Goal: Obtain resource: Obtain resource

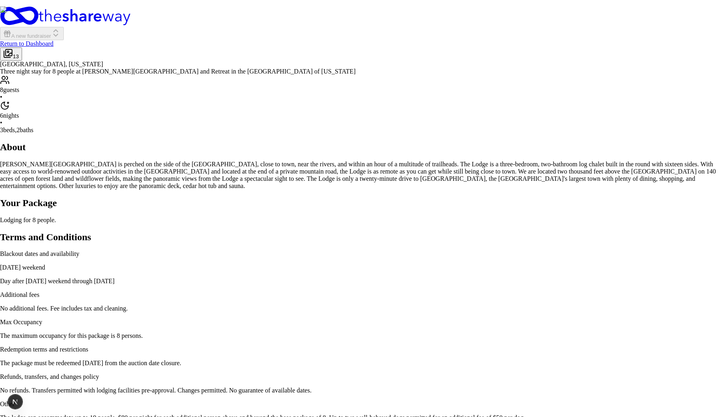
scroll to position [73, 0]
click at [468, 269] on img at bounding box center [361, 287] width 722 height 563
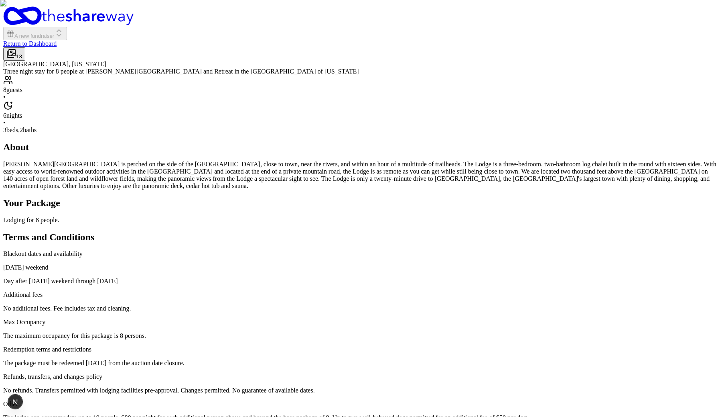
click at [412, 173] on img "button" at bounding box center [361, 208] width 722 height 417
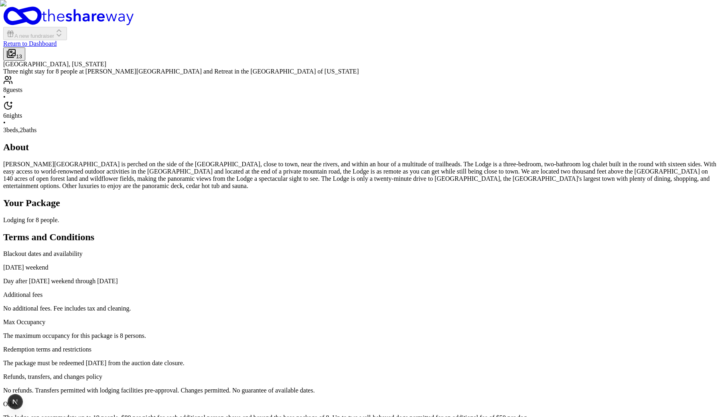
click at [435, 111] on img "button" at bounding box center [361, 208] width 722 height 417
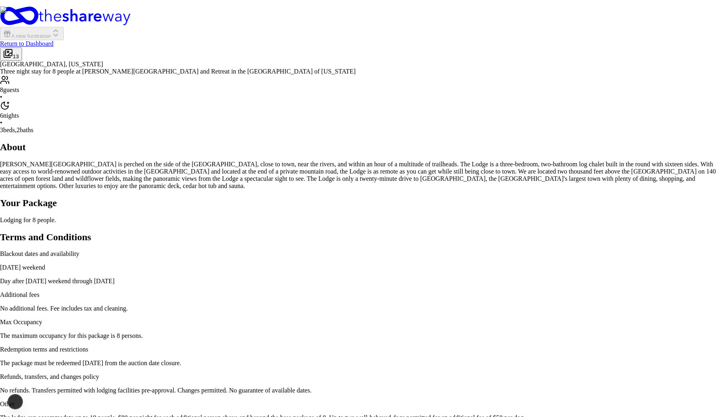
scroll to position [0, 0]
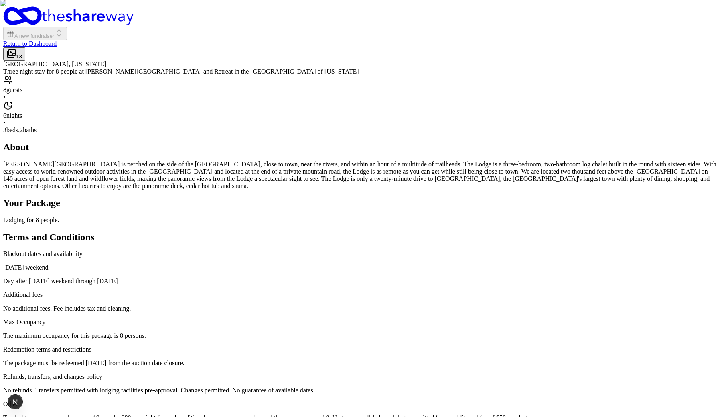
click at [519, 85] on img "button" at bounding box center [361, 208] width 722 height 417
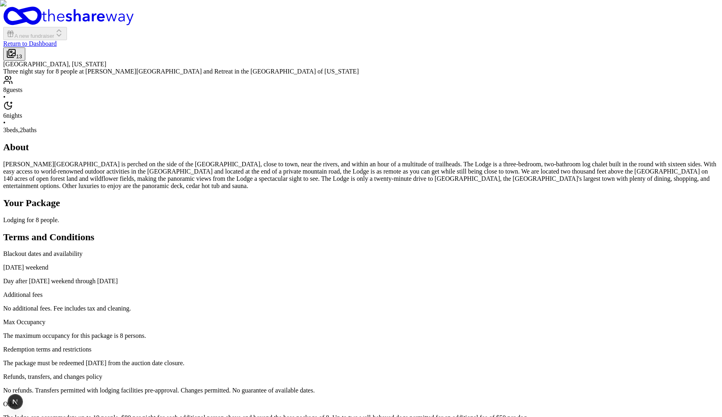
click at [540, 208] on img "button" at bounding box center [361, 208] width 722 height 417
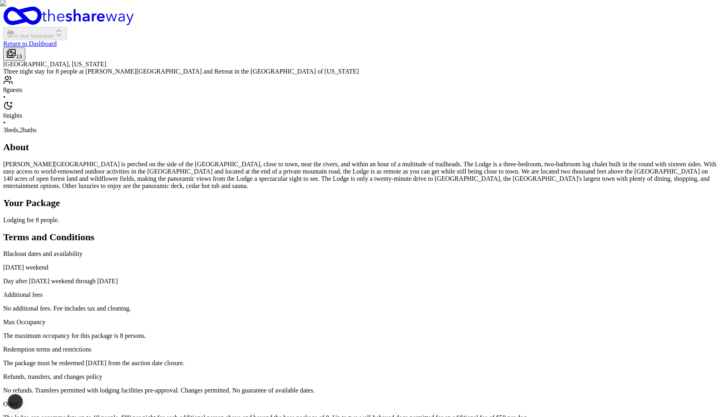
click at [504, 195] on img "button" at bounding box center [361, 208] width 722 height 417
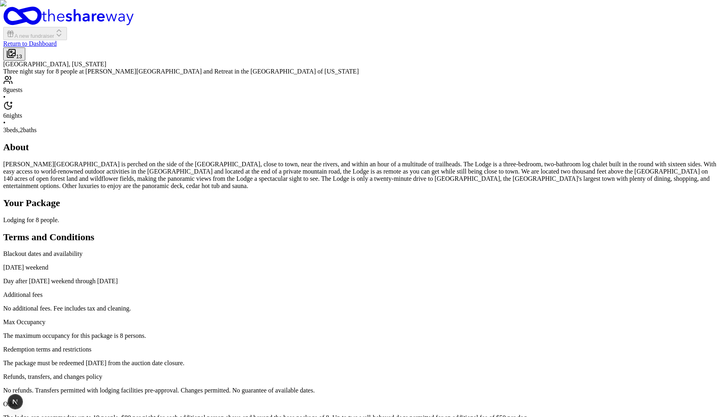
click at [521, 187] on img "button" at bounding box center [361, 208] width 722 height 417
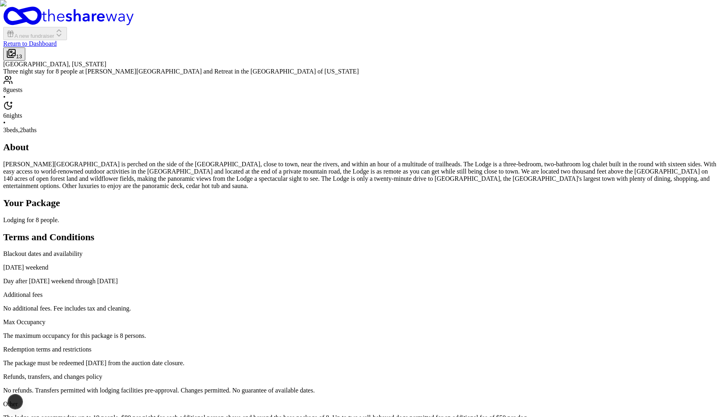
click at [466, 166] on img "button" at bounding box center [361, 208] width 722 height 417
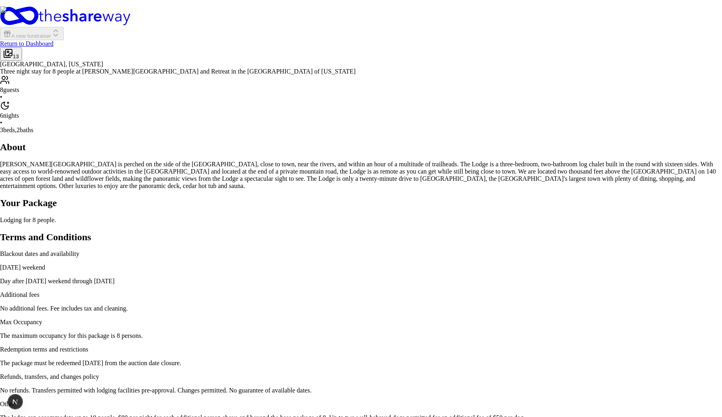
click at [593, 235] on img at bounding box center [361, 287] width 722 height 563
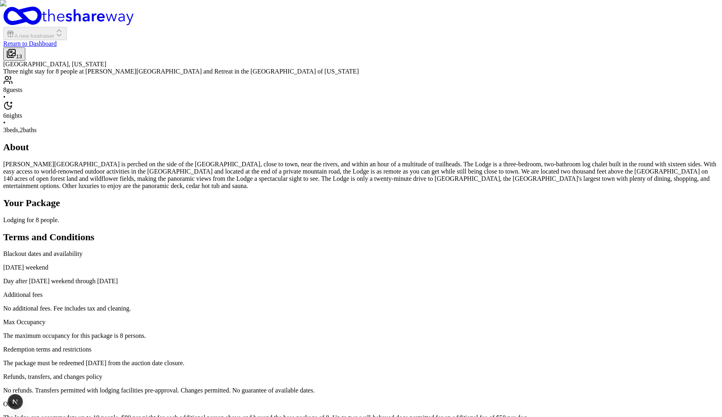
click at [499, 179] on img "button" at bounding box center [361, 208] width 722 height 417
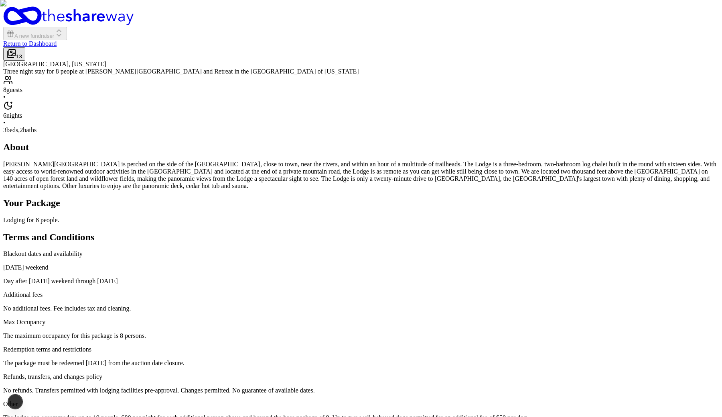
click at [411, 181] on img "button" at bounding box center [361, 208] width 722 height 417
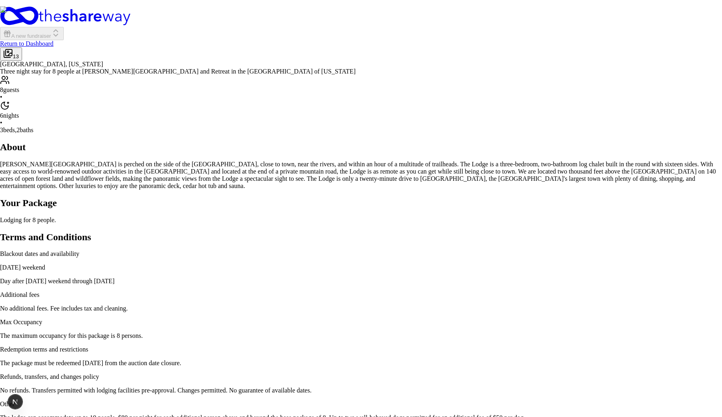
click at [580, 320] on img at bounding box center [361, 287] width 722 height 563
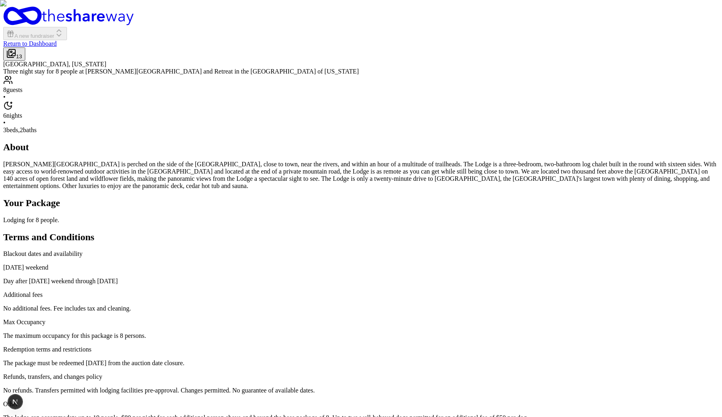
click at [467, 186] on img "button" at bounding box center [361, 208] width 722 height 417
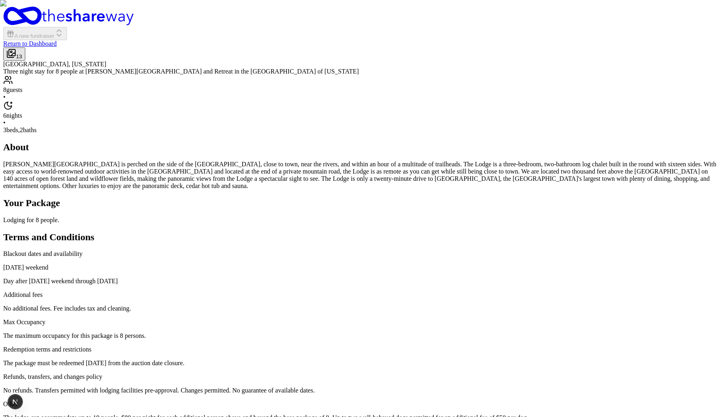
click at [444, 171] on img "button" at bounding box center [361, 208] width 722 height 417
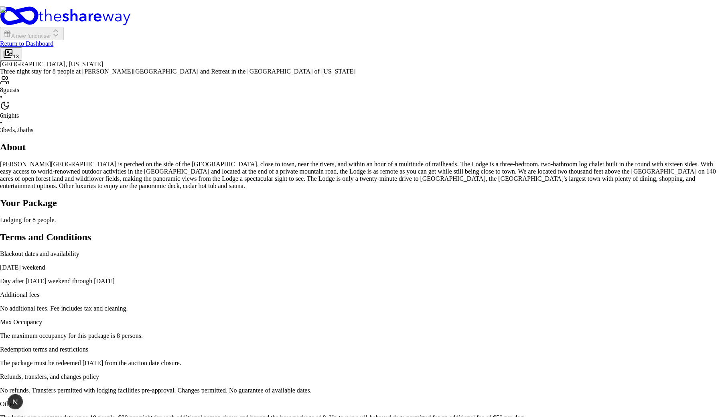
scroll to position [0, 0]
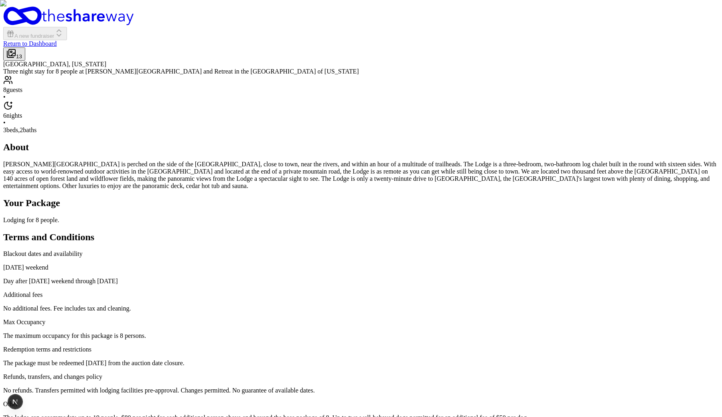
click at [487, 161] on img "button" at bounding box center [361, 208] width 722 height 417
click at [464, 187] on img "button" at bounding box center [361, 208] width 722 height 417
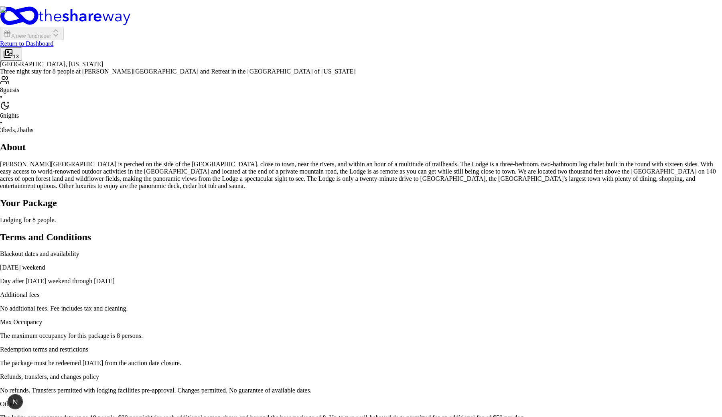
click at [610, 145] on img at bounding box center [361, 287] width 722 height 563
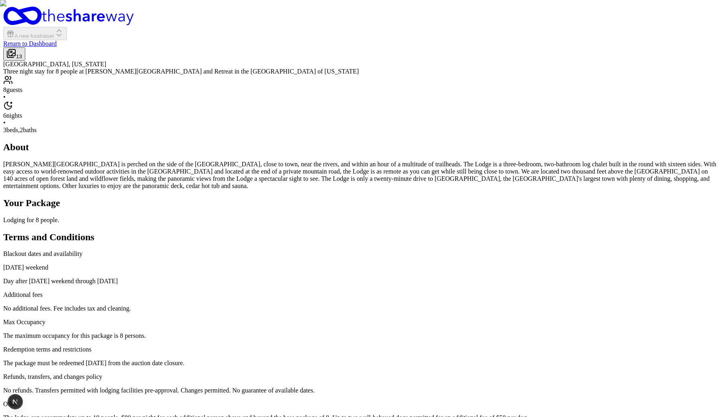
click at [462, 173] on img "button" at bounding box center [361, 208] width 722 height 417
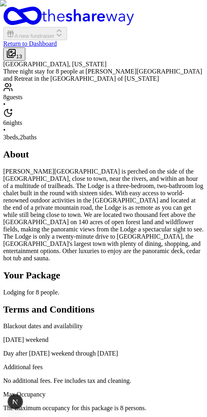
click at [141, 98] on img "button" at bounding box center [103, 208] width 207 height 417
